Goal: Task Accomplishment & Management: Complete application form

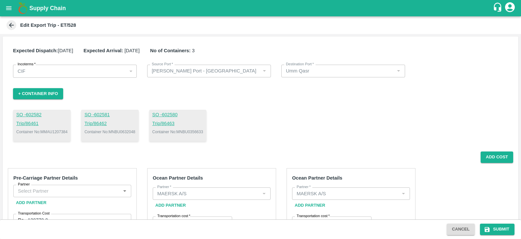
scroll to position [278, 0]
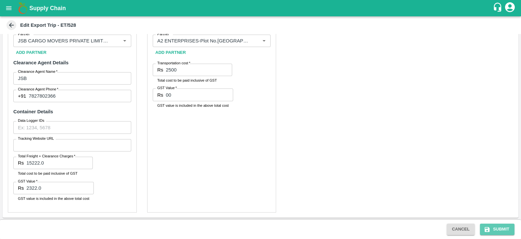
click at [498, 229] on button "Submit" at bounding box center [497, 228] width 35 height 11
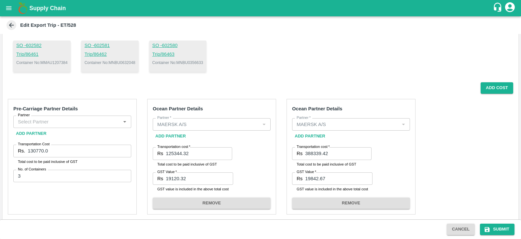
scroll to position [124, 0]
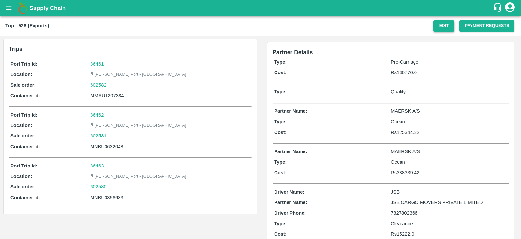
click at [443, 30] on button "Edit" at bounding box center [444, 25] width 21 height 11
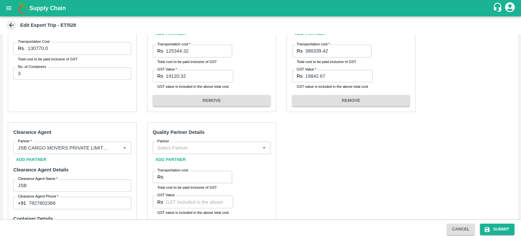
scroll to position [160, 0]
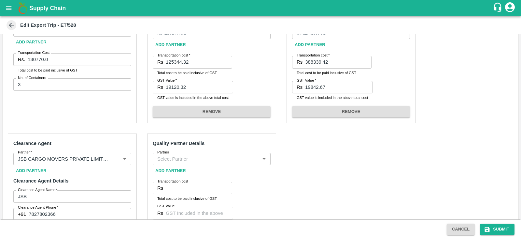
click at [249, 157] on input "Partner" at bounding box center [206, 158] width 103 height 8
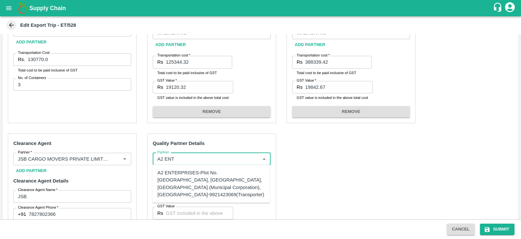
click at [221, 193] on div "A2 ENTERPRISES-Plot No.16 Devikanandan Apartment, Mahadev Bagh, Near Godavari C…" at bounding box center [212, 183] width 108 height 29
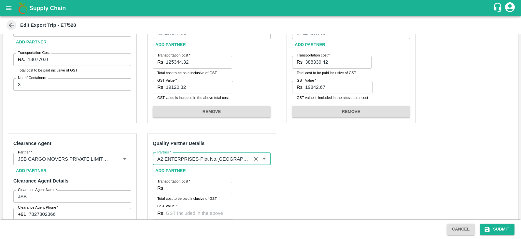
scroll to position [225, 0]
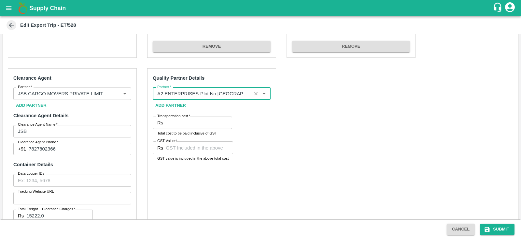
type input "A2 ENTERPRISES-Plot No.16 Devikanandan Apartment, Mahadev Bagh, Near Godavari C…"
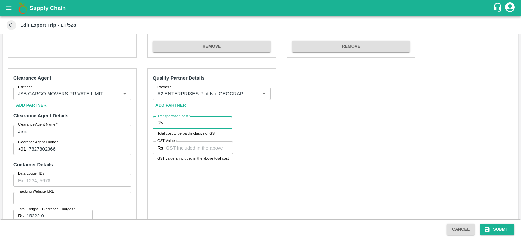
click at [182, 120] on input "Transportation cost   *" at bounding box center [199, 122] width 66 height 12
type input "2500"
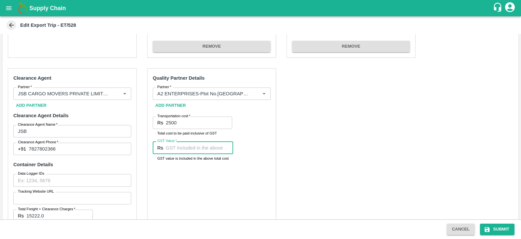
click at [179, 149] on input "GST Value   *" at bounding box center [199, 147] width 67 height 12
type input "00"
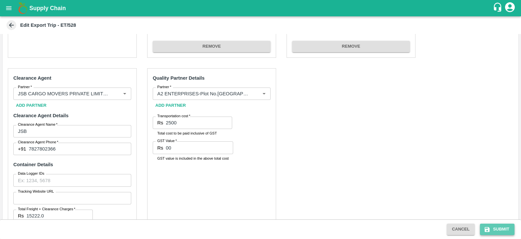
click at [494, 229] on button "Submit" at bounding box center [497, 228] width 35 height 11
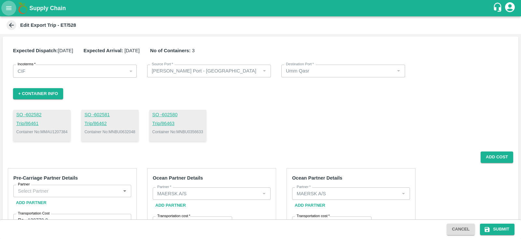
click at [10, 7] on icon "open drawer" at bounding box center [8, 8] width 7 height 7
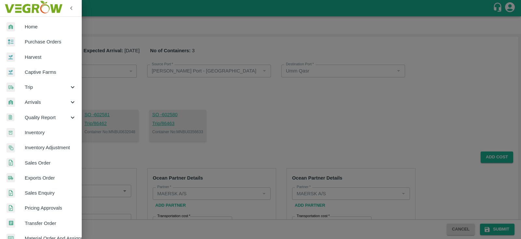
click at [52, 180] on span "Exports Order" at bounding box center [50, 177] width 51 height 7
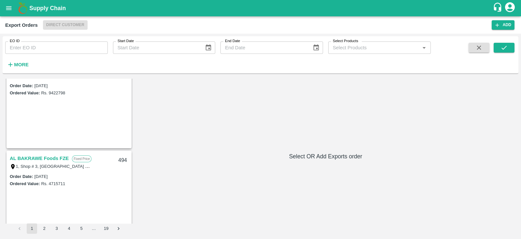
scroll to position [2120, 0]
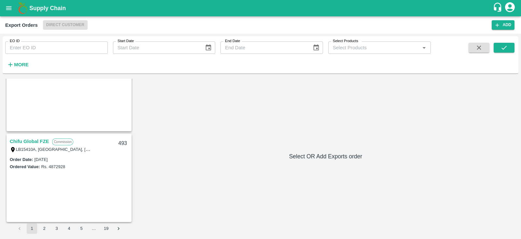
click at [208, 136] on div "AL BAKRAWE Foods FZE Fixed Price 1, Shop # 3, Ras Al Khor – central fruits and …" at bounding box center [260, 156] width 511 height 155
click at [74, 46] on input "EO ID" at bounding box center [56, 47] width 103 height 12
type input "515"
click at [507, 49] on icon "submit" at bounding box center [504, 47] width 7 height 7
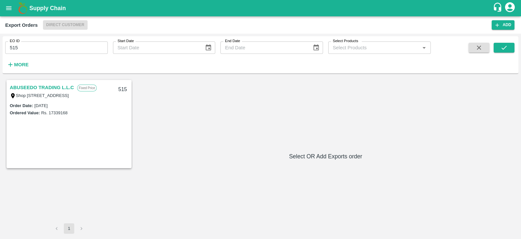
click at [24, 89] on link "ABUSEEDO TRADING L.L.C" at bounding box center [42, 87] width 64 height 8
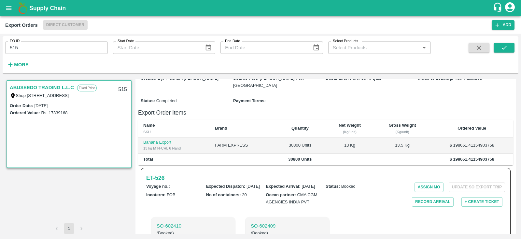
scroll to position [124, 0]
click at [153, 181] on h6 "ET- 526" at bounding box center [155, 176] width 18 height 9
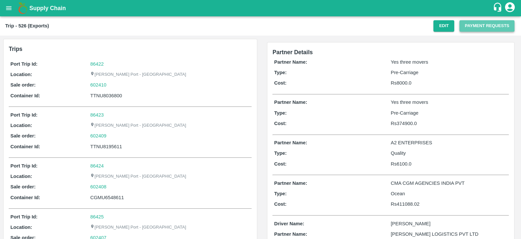
click at [474, 21] on button "Payment Requests" at bounding box center [487, 25] width 55 height 11
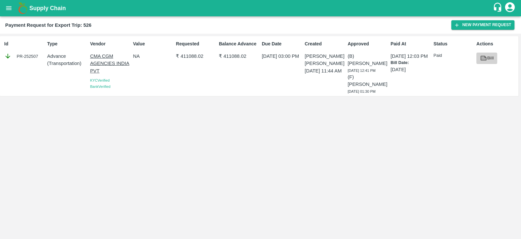
click at [487, 60] on link "Bill" at bounding box center [487, 57] width 21 height 11
click at [472, 27] on button "New Payment Request" at bounding box center [483, 24] width 63 height 9
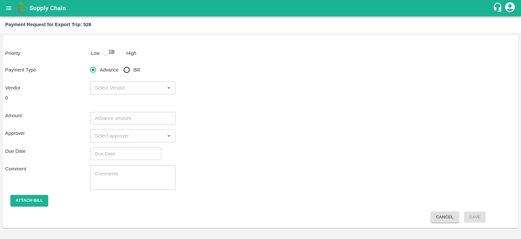
click at [106, 53] on input "checkbox" at bounding box center [105, 52] width 37 height 12
checkbox input "true"
click at [129, 69] on input "Bill" at bounding box center [126, 69] width 13 height 13
radio input "true"
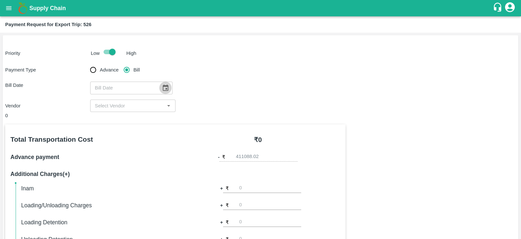
click at [165, 89] on icon "Choose date" at bounding box center [166, 87] width 6 height 6
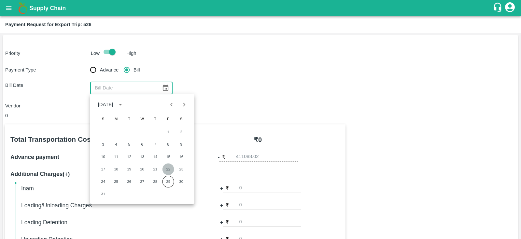
click at [167, 166] on button "22" at bounding box center [169, 169] width 12 height 12
type input "22/08/2025"
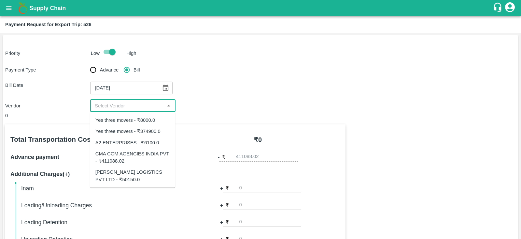
click at [129, 107] on input "input" at bounding box center [127, 105] width 70 height 8
click at [137, 159] on div "CMA CGM AGENCIES INDIA PVT - ₹411088.02" at bounding box center [132, 157] width 75 height 15
type input "CMA CGM AGENCIES INDIA PVT - ₹411088.02"
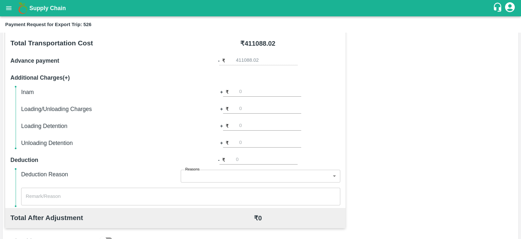
scroll to position [209, 0]
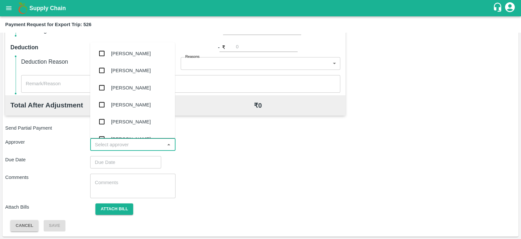
click at [128, 144] on input "input" at bounding box center [127, 144] width 70 height 8
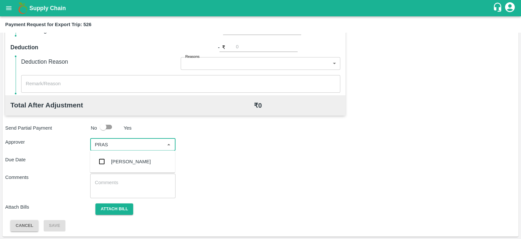
type input "PRASA"
click at [124, 160] on div "[PERSON_NAME]" at bounding box center [131, 161] width 40 height 7
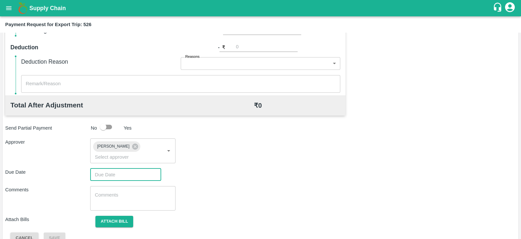
type input "DD/MM/YYYY hh:mm aa"
click at [114, 168] on input "DD/MM/YYYY hh:mm aa" at bounding box center [123, 174] width 66 height 12
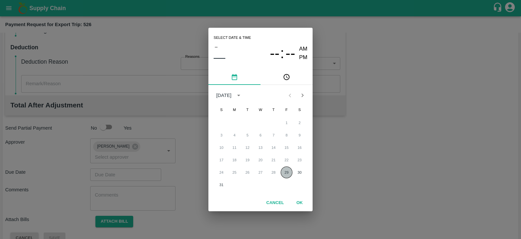
click at [287, 167] on button "29" at bounding box center [287, 172] width 12 height 12
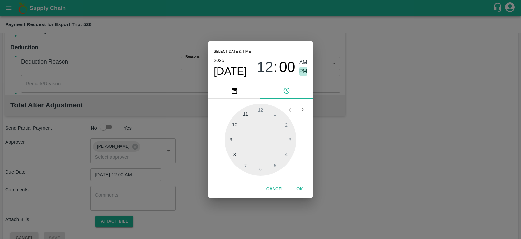
click at [304, 69] on span "PM" at bounding box center [303, 71] width 8 height 9
type input "29/08/2025 12:00 PM"
click at [298, 191] on button "OK" at bounding box center [299, 188] width 21 height 11
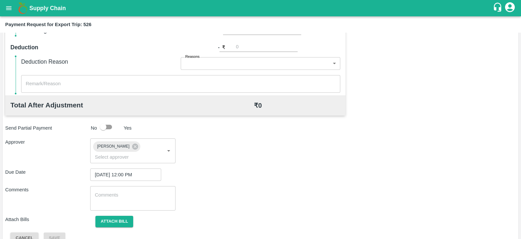
click at [118, 205] on div "Total Transportation Cost ₹ 411088.02 Advance payment - ₹ 411088.02 Additional …" at bounding box center [260, 80] width 511 height 328
click at [120, 215] on button "Attach bill" at bounding box center [114, 220] width 38 height 11
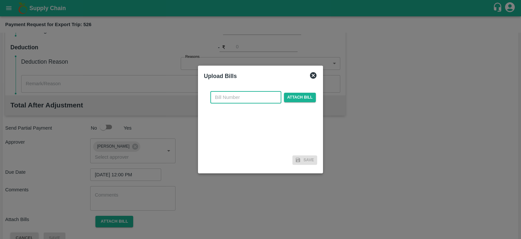
click at [244, 98] on input "text" at bounding box center [245, 97] width 71 height 12
paste input "INEMHC26060712"
type input "INEMHC26060712"
click at [294, 95] on span "Attach bill" at bounding box center [300, 97] width 32 height 9
click at [0, 0] on input "Attach bill" at bounding box center [0, 0] width 0 height 0
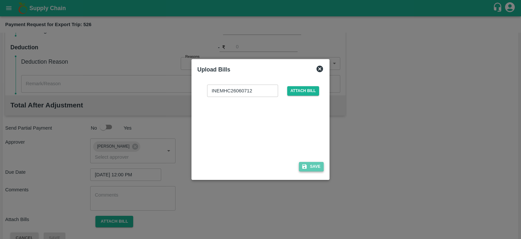
click at [319, 166] on button "Save" at bounding box center [311, 166] width 25 height 9
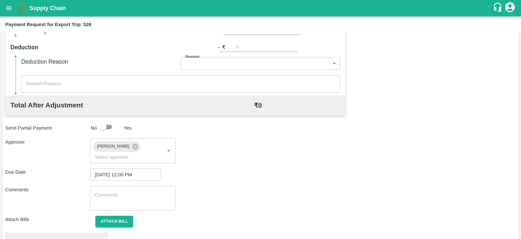
scroll to position [247, 0]
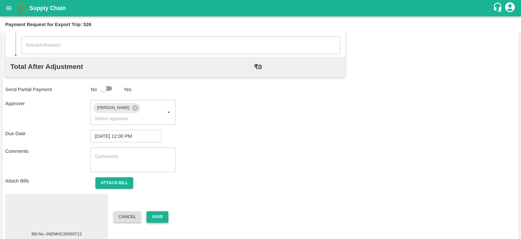
click at [161, 211] on button "Save" at bounding box center [158, 216] width 22 height 11
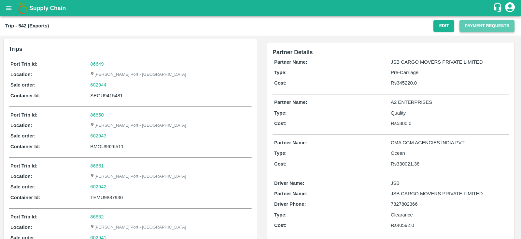
click at [474, 25] on button "Payment Requests" at bounding box center [487, 25] width 55 height 11
